Goal: Check status: Check status

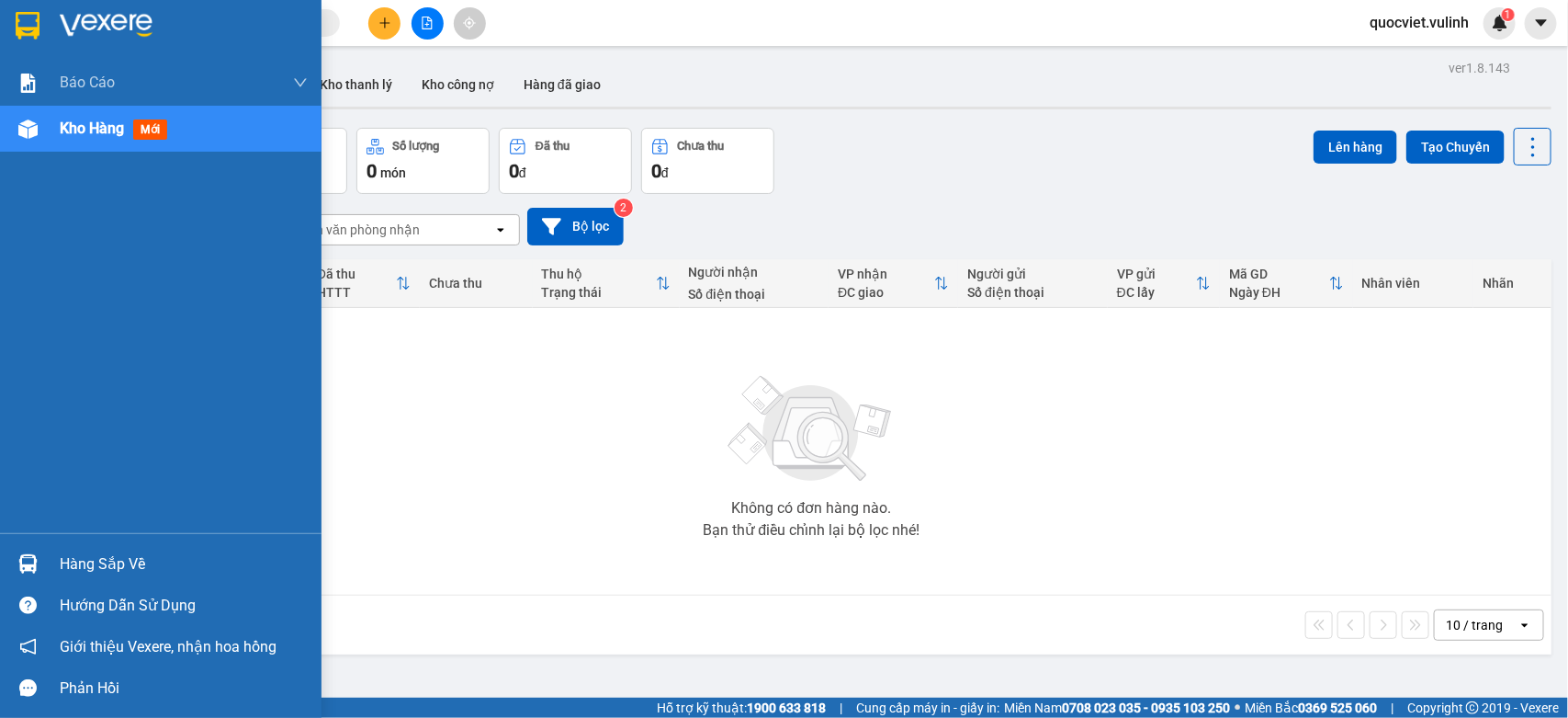
click at [14, 555] on div at bounding box center [28, 563] width 32 height 32
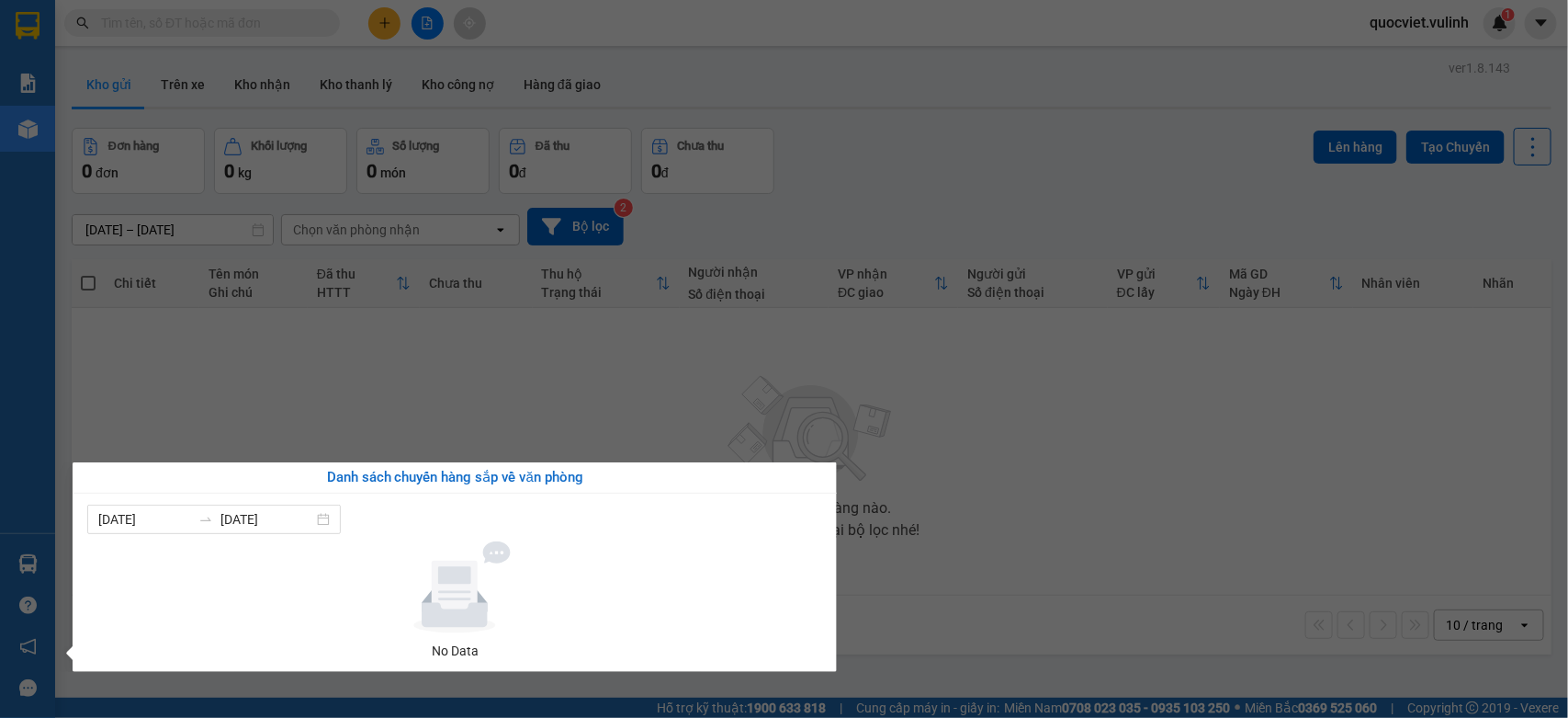
click at [1034, 487] on section "Kết quả tìm kiếm ( 0 ) Bộ lọc No Data quocviet.vulinh 1 Báo cáo BC hàng tồn (tr…" at bounding box center [784, 359] width 1568 height 718
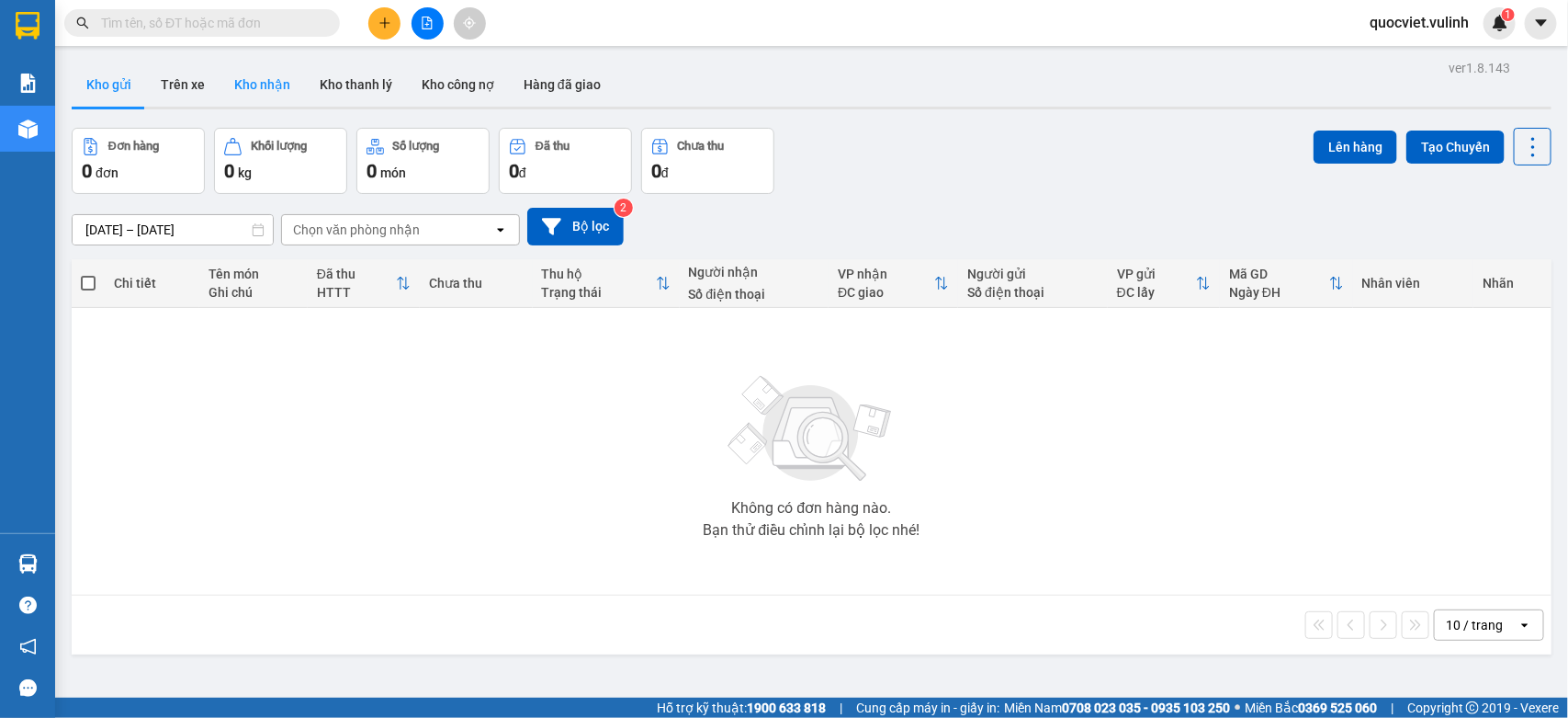
click at [253, 86] on button "Kho nhận" at bounding box center [262, 85] width 86 height 44
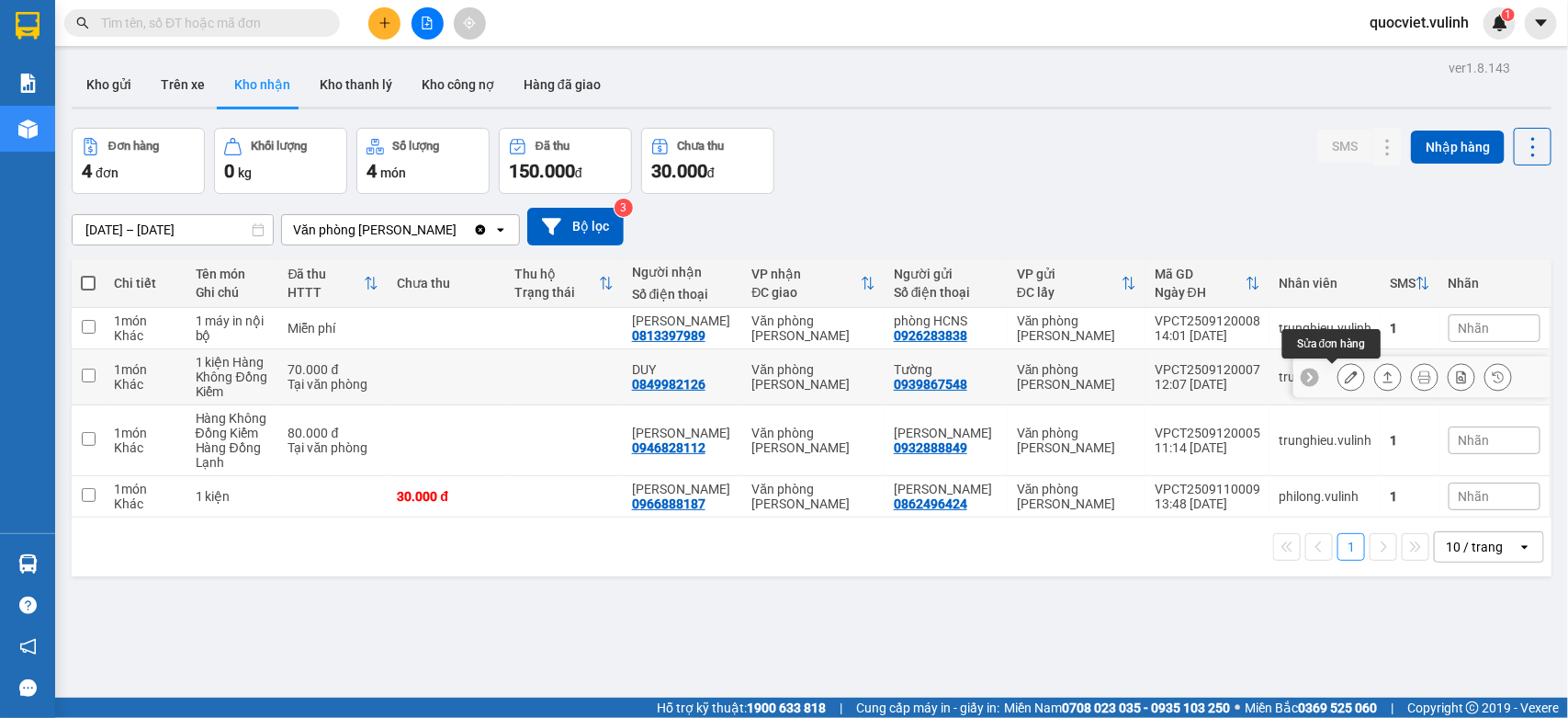
click at [1342, 382] on button at bounding box center [1351, 377] width 26 height 32
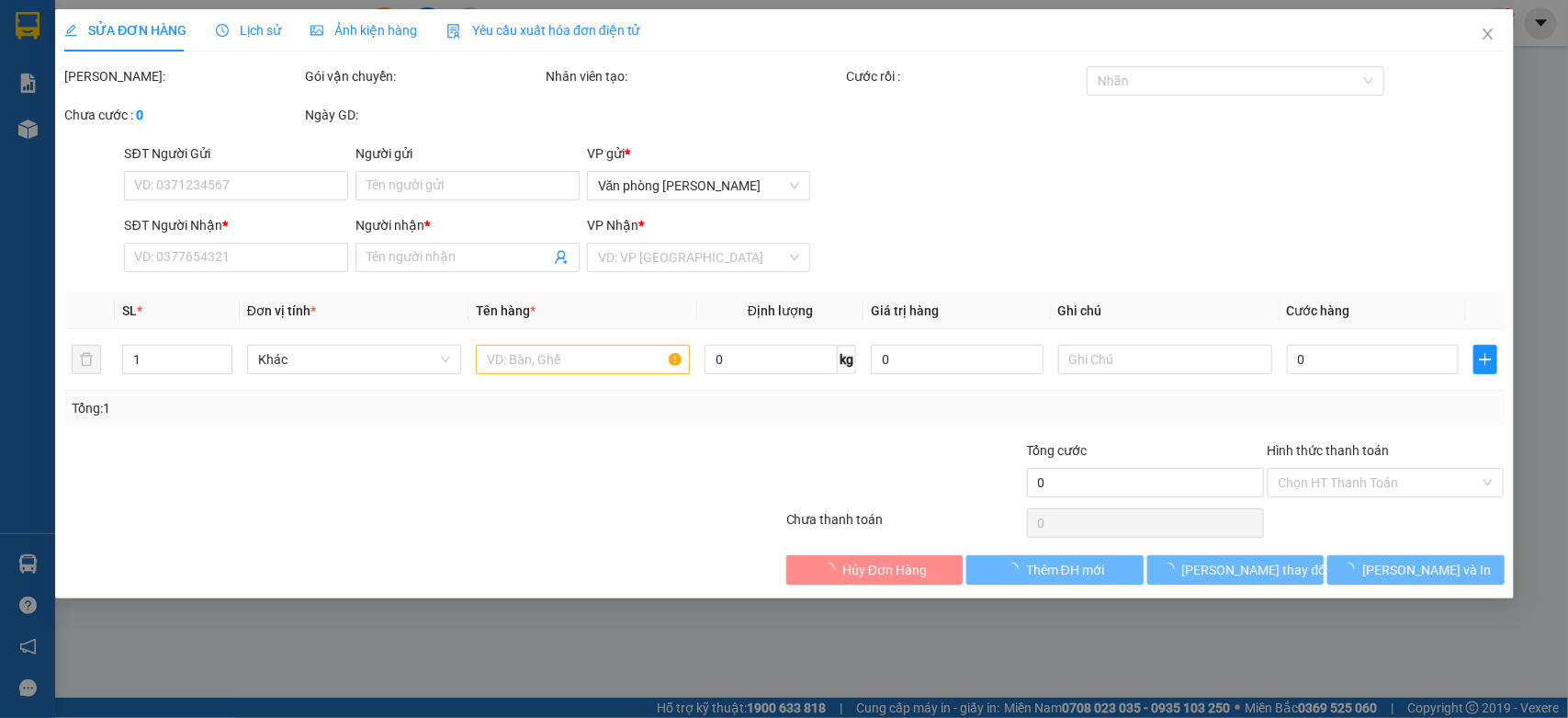
click at [245, 29] on span "Lịch sử" at bounding box center [248, 30] width 65 height 15
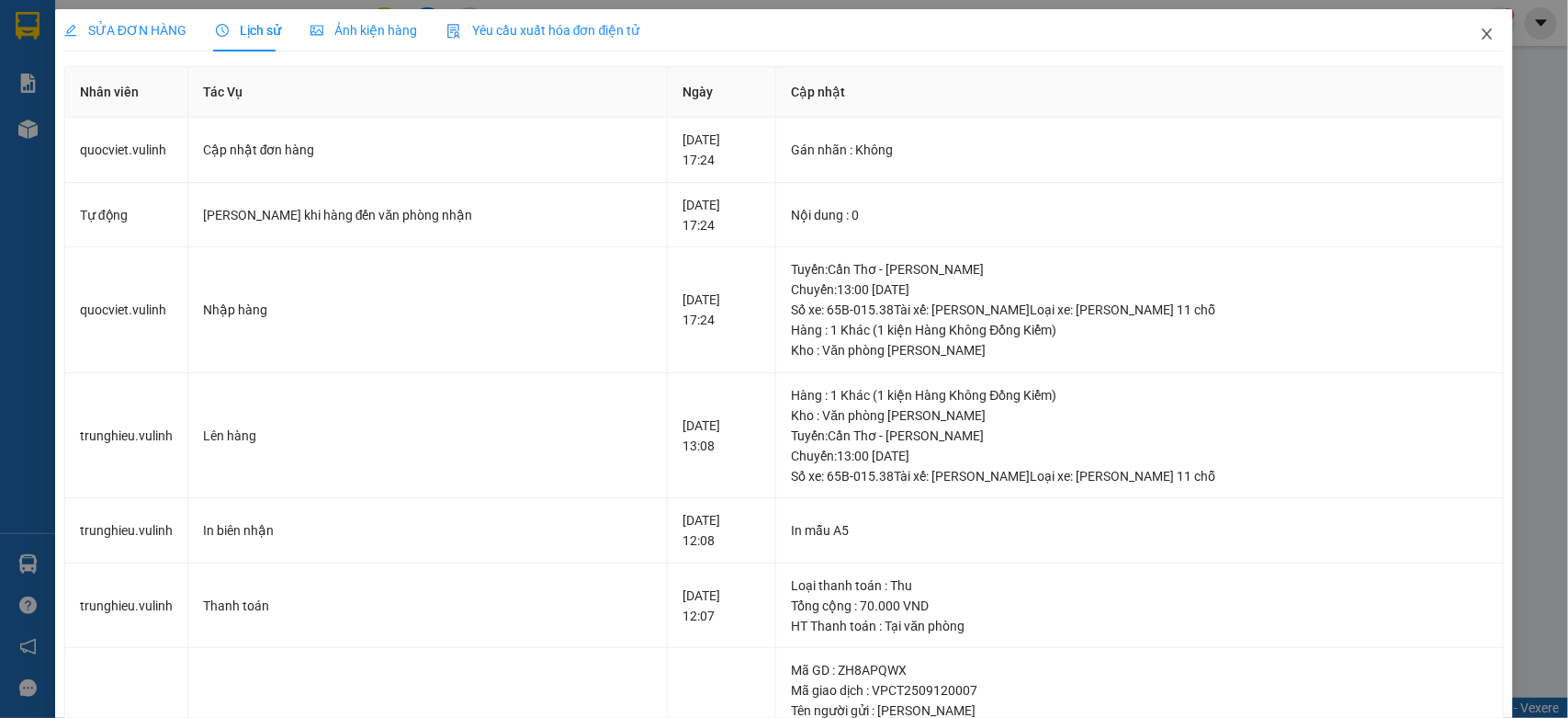
click at [1479, 34] on icon "close" at bounding box center [1486, 34] width 15 height 15
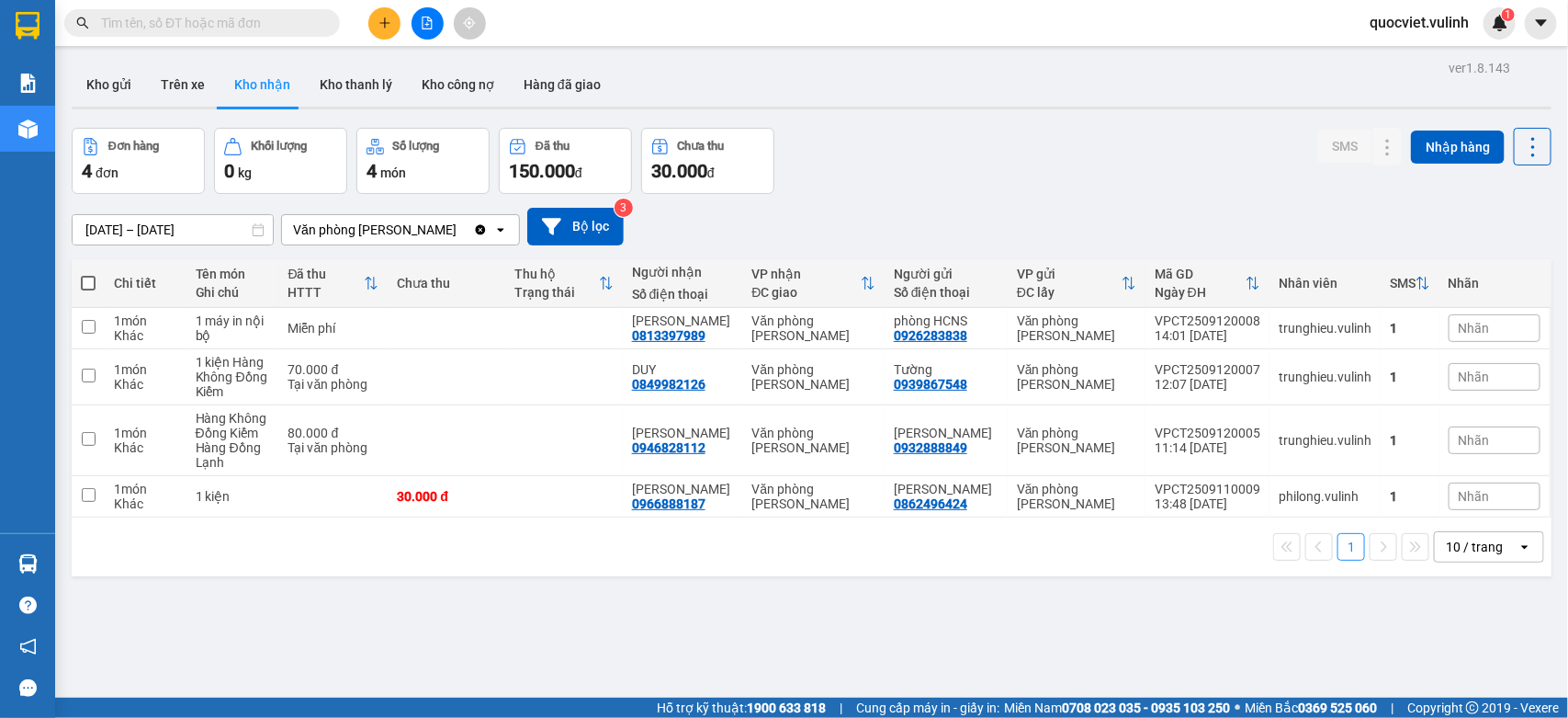
click at [191, 16] on input "text" at bounding box center [208, 23] width 216 height 20
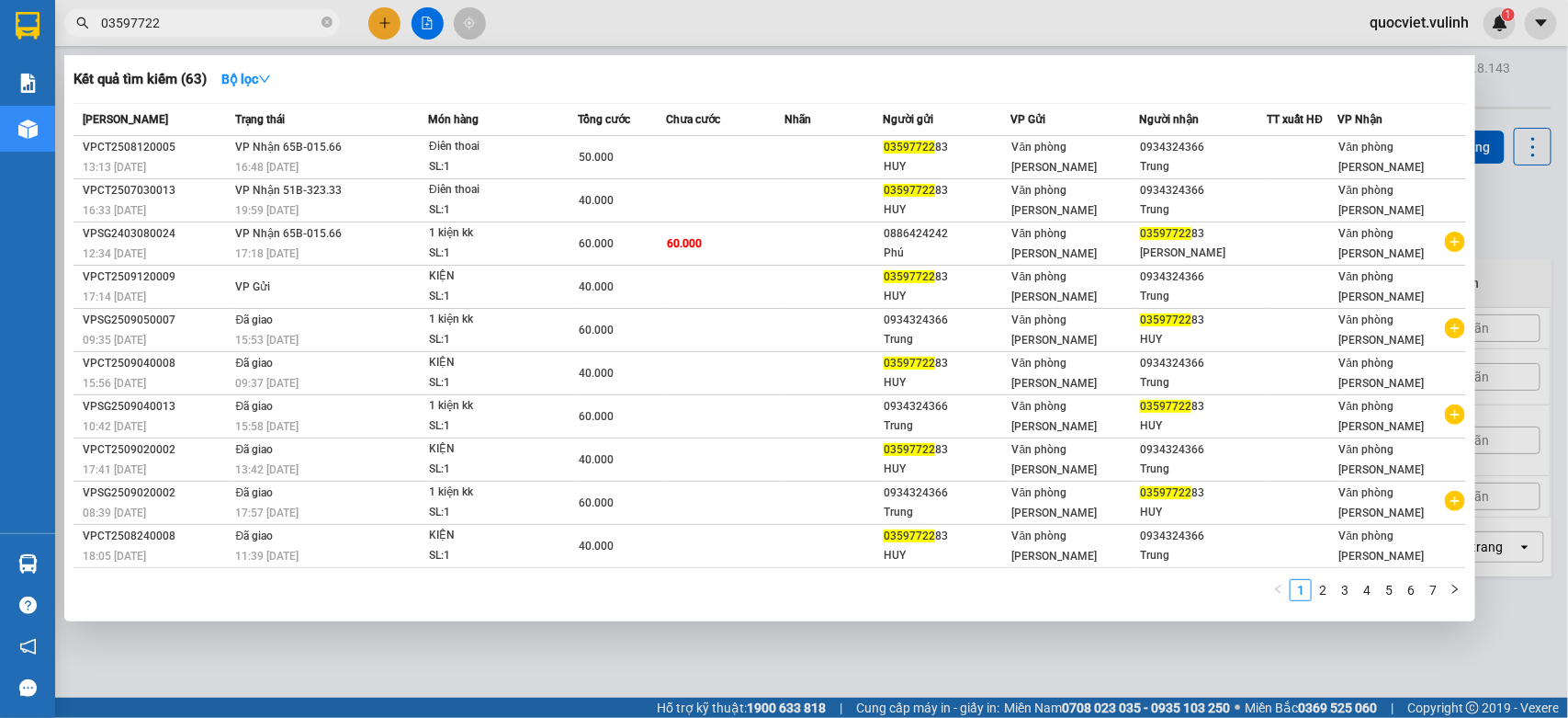
type input "03597722"
